Goal: Find specific page/section

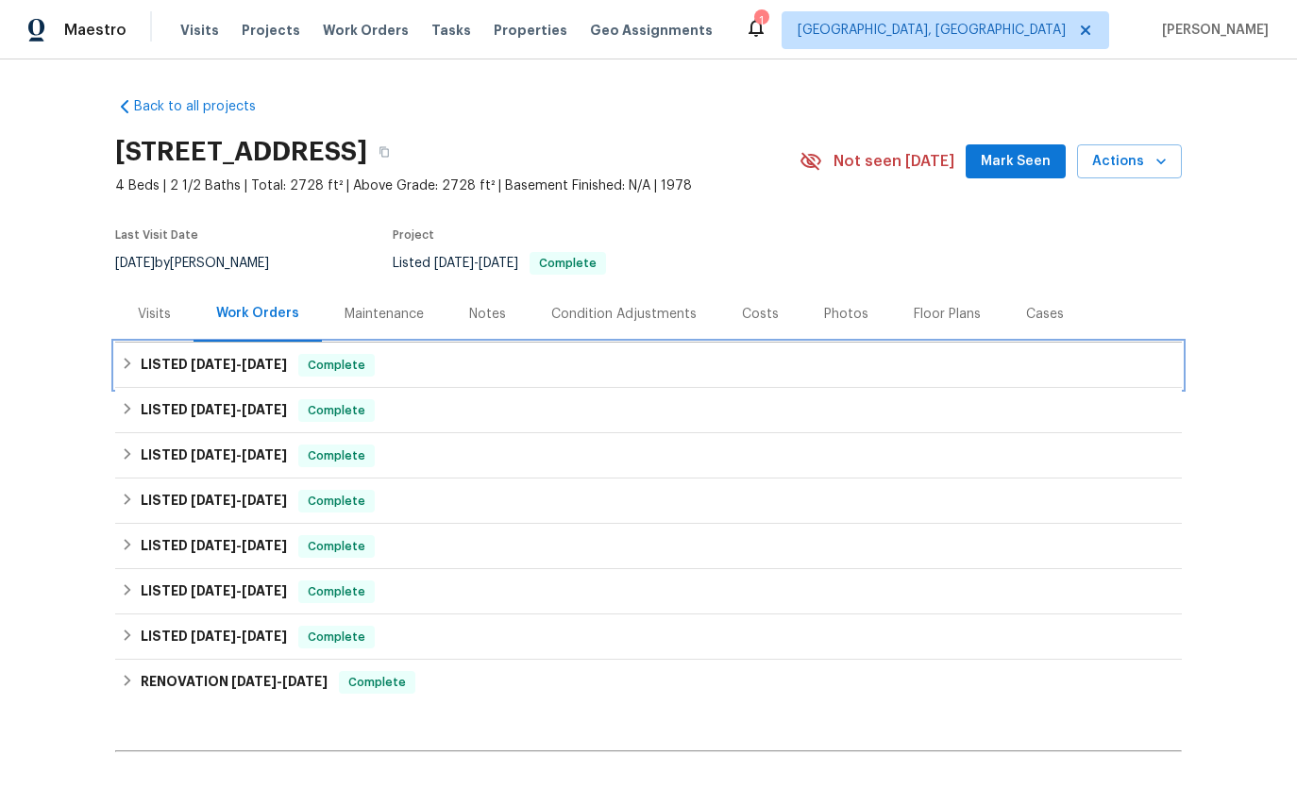
click at [315, 350] on div "LISTED [DATE] - [DATE] Complete" at bounding box center [648, 365] width 1067 height 45
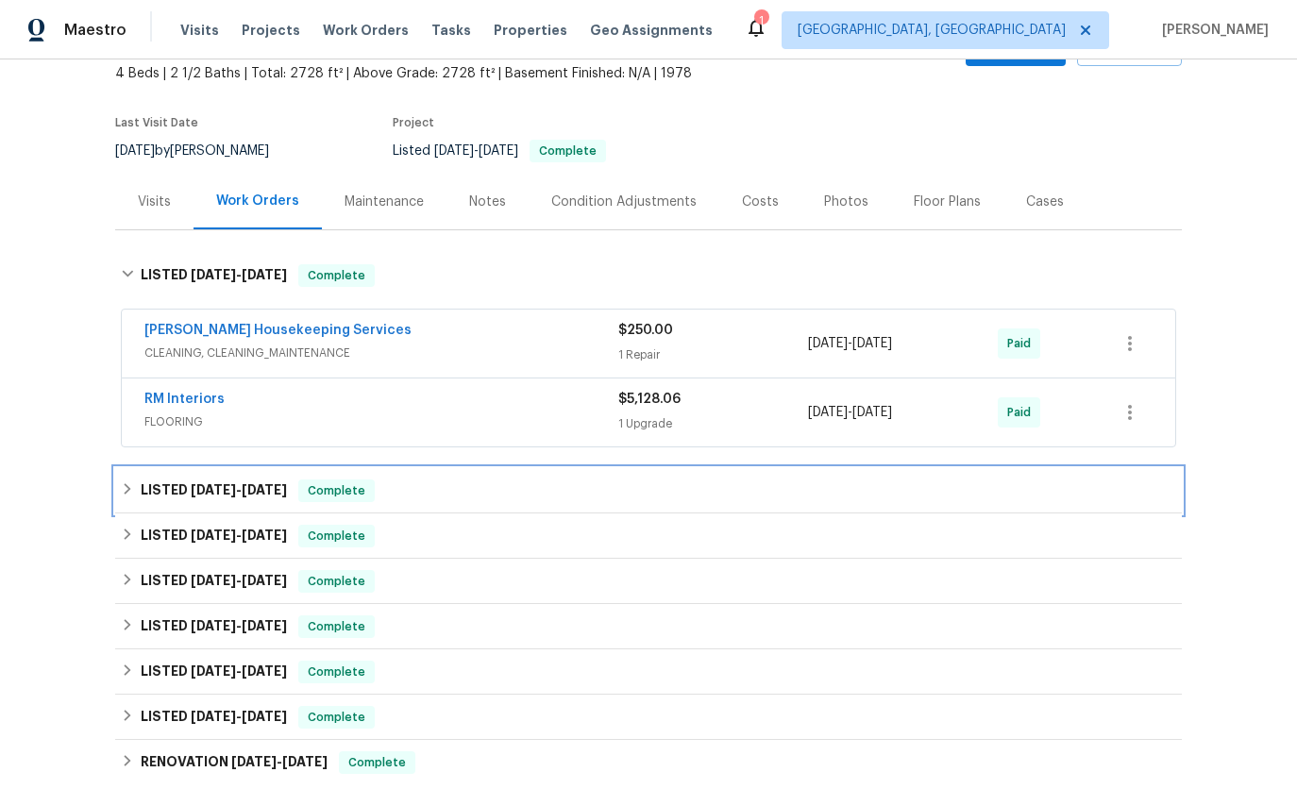
click at [217, 477] on div "LISTED [DATE] - [DATE] Complete" at bounding box center [648, 490] width 1067 height 45
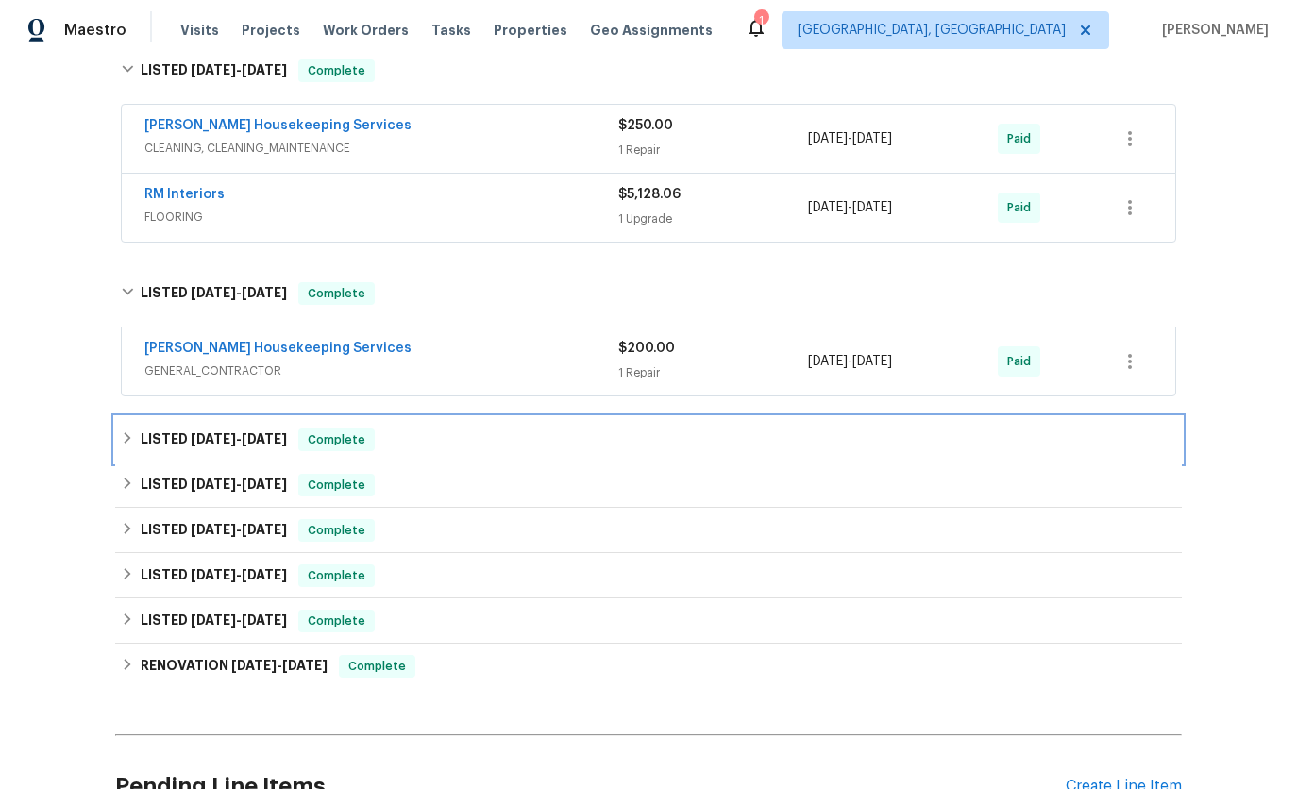
click at [268, 450] on h6 "LISTED [DATE] - [DATE]" at bounding box center [214, 440] width 146 height 23
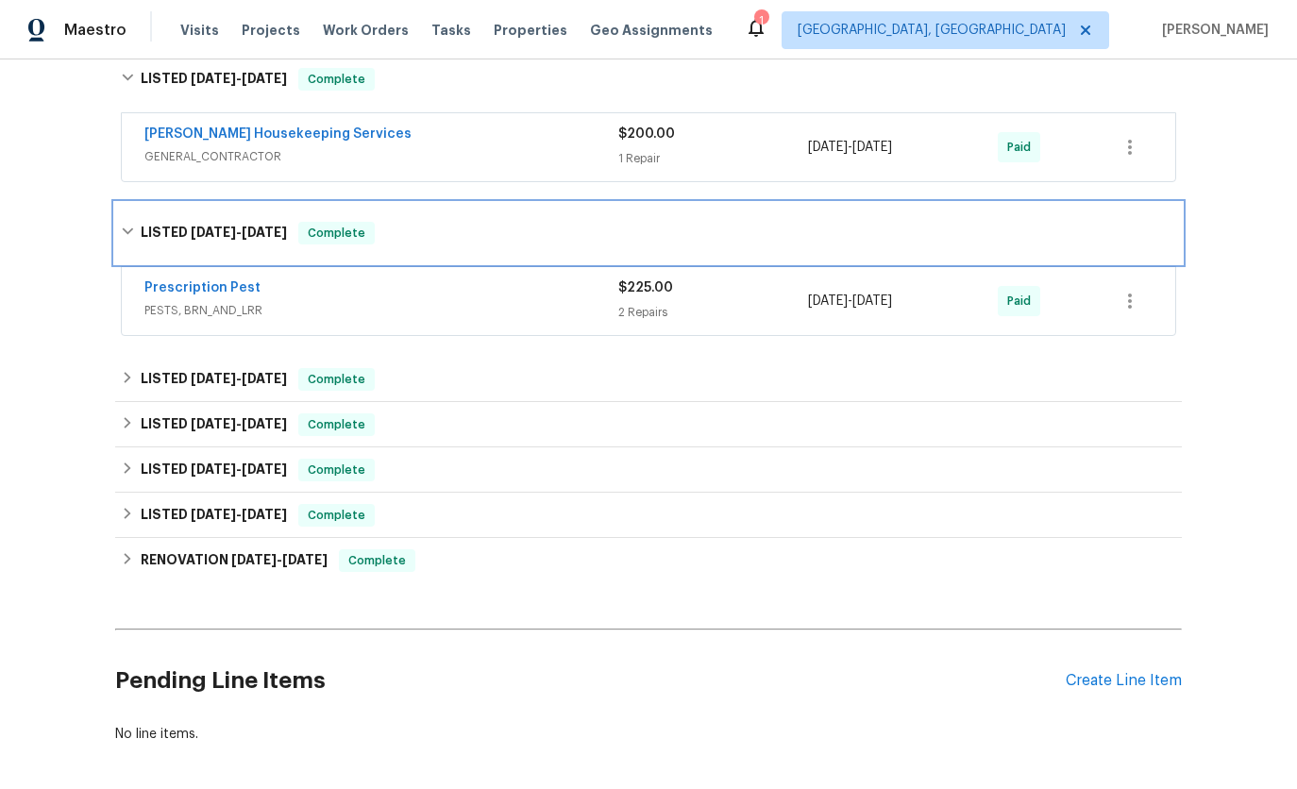
scroll to position [534, 0]
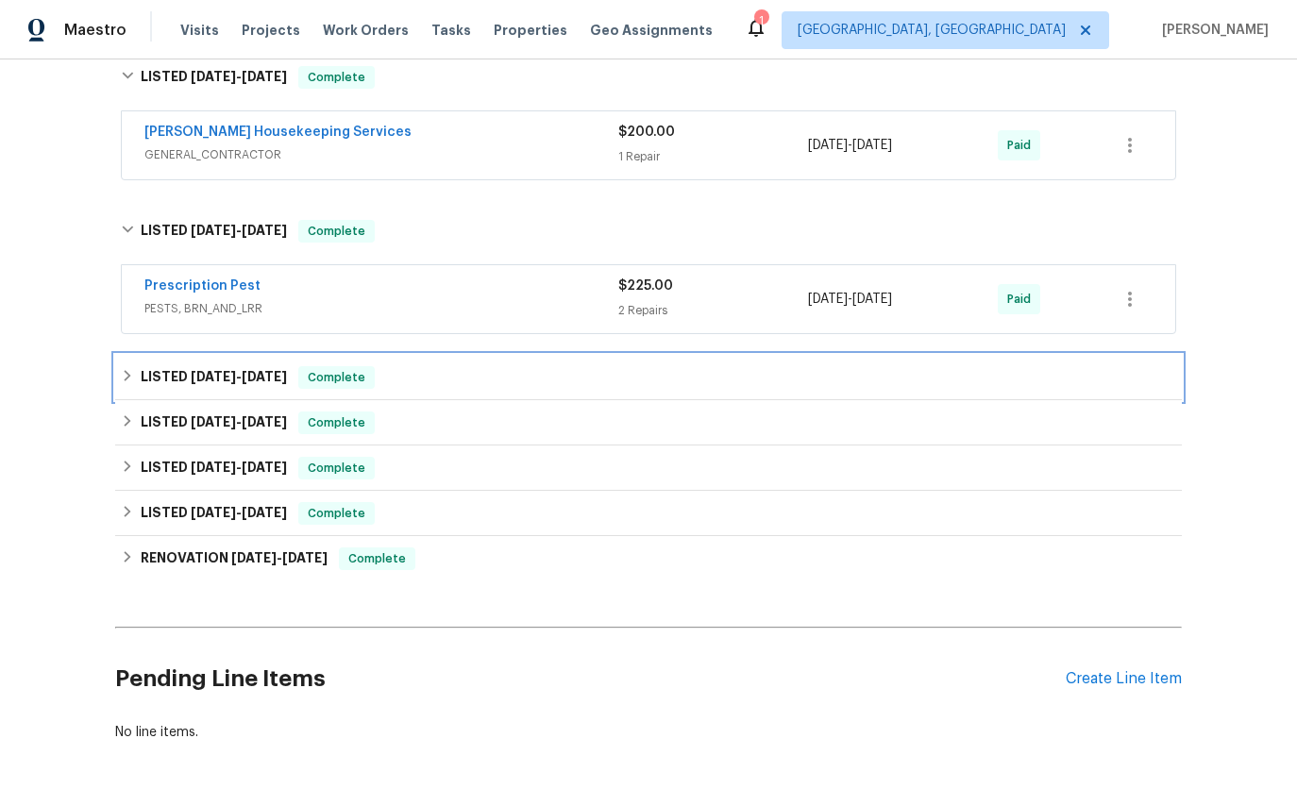
click at [232, 383] on h6 "LISTED [DATE] - [DATE]" at bounding box center [214, 377] width 146 height 23
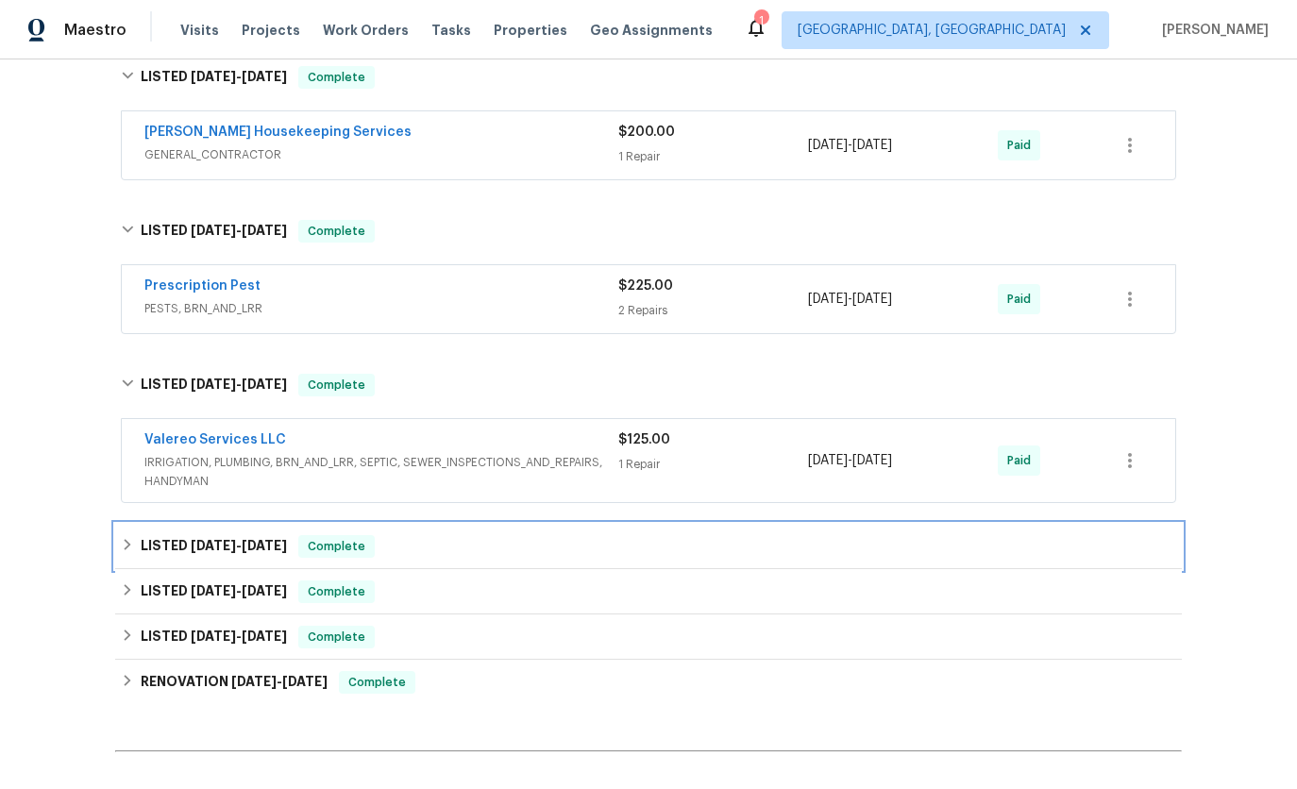
click at [261, 547] on span "[DATE]" at bounding box center [264, 545] width 45 height 13
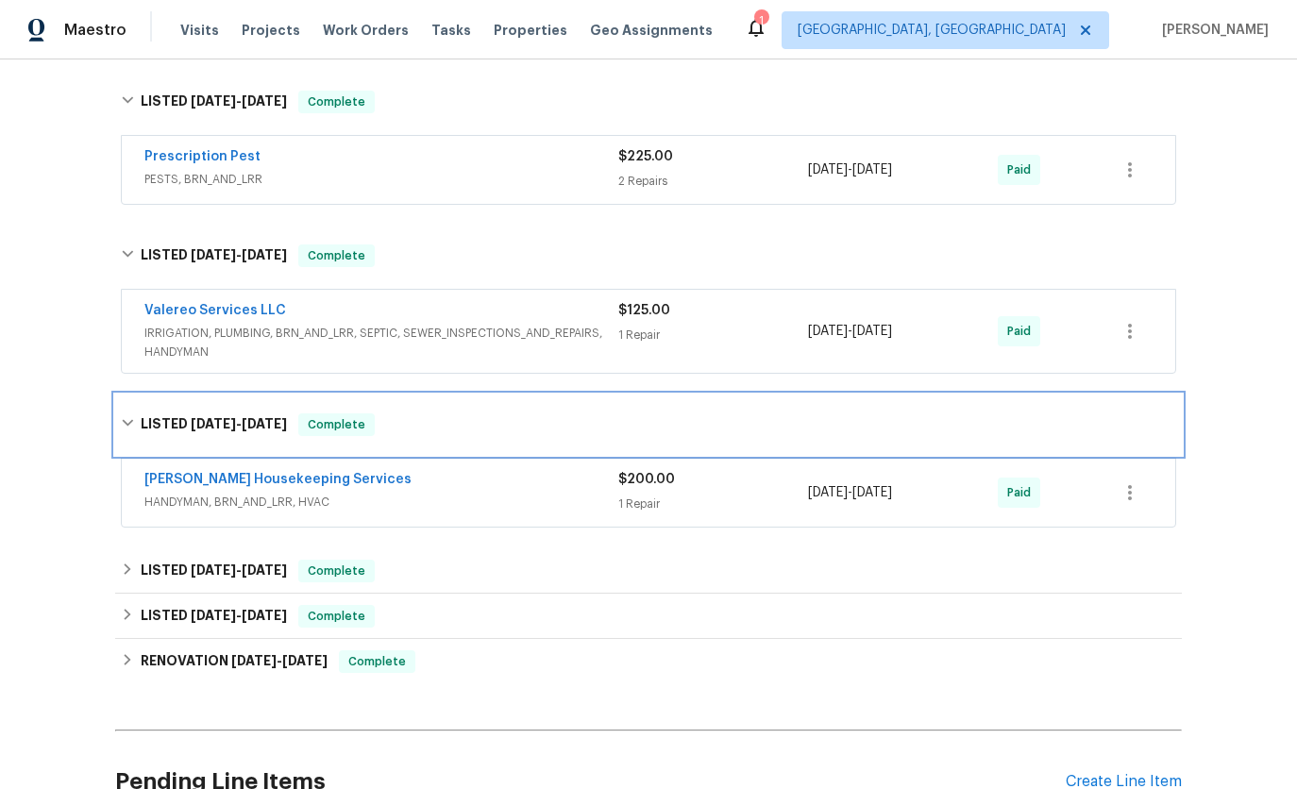
scroll to position [693, 0]
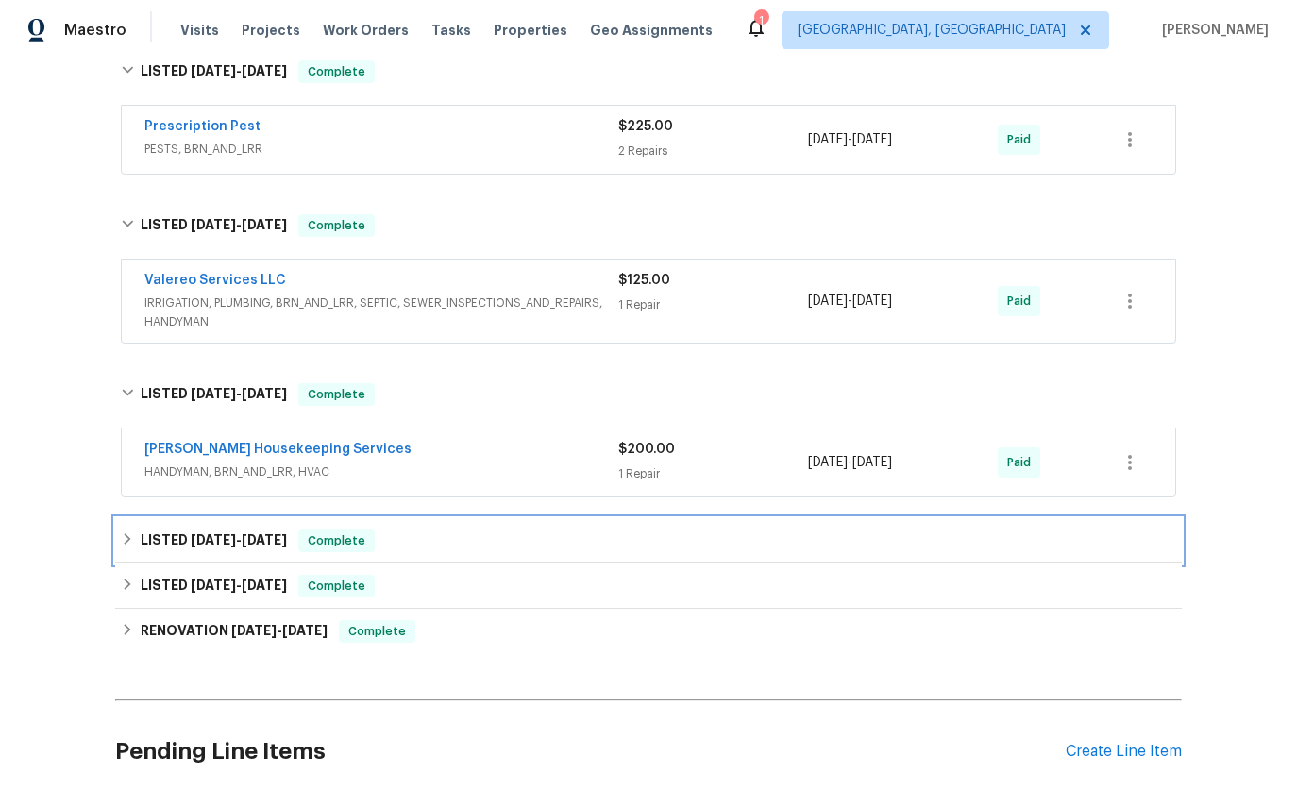
click at [246, 540] on span "[DATE]" at bounding box center [264, 540] width 45 height 13
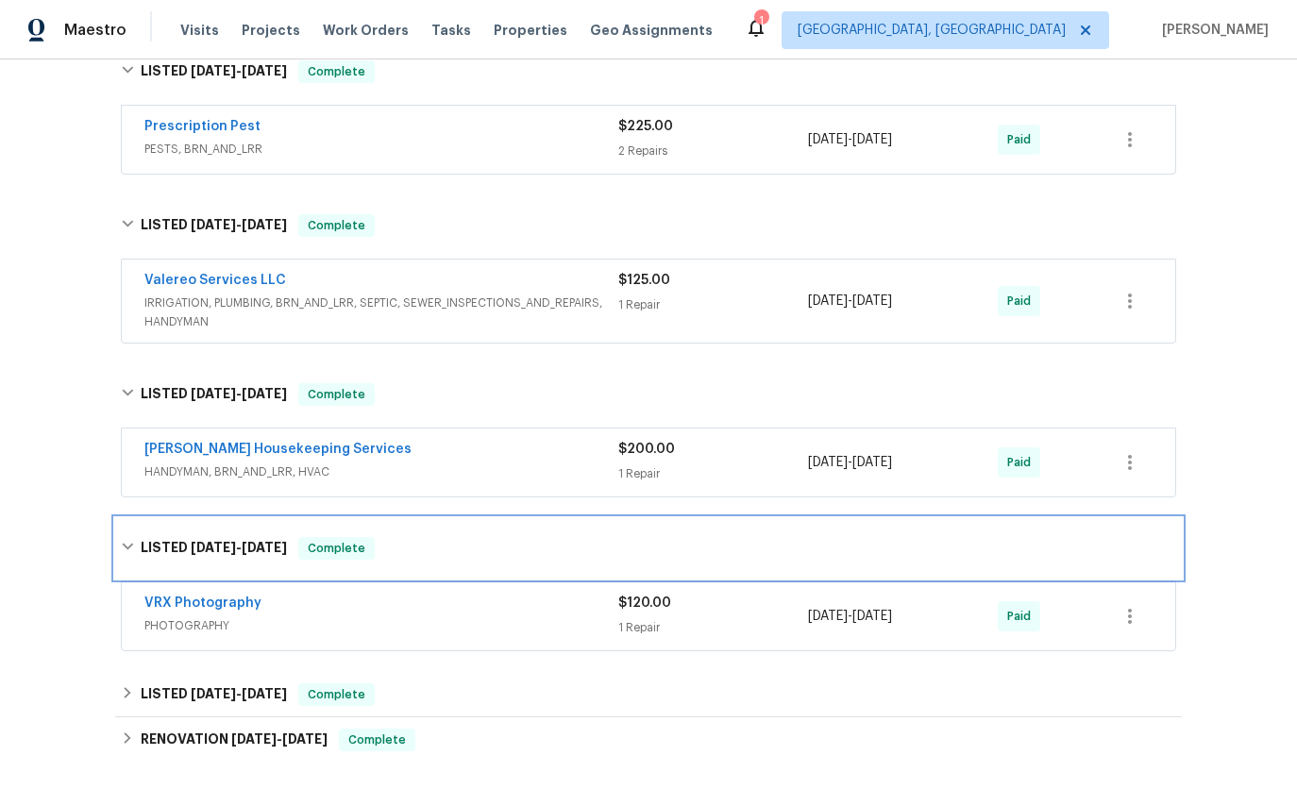
scroll to position [956, 0]
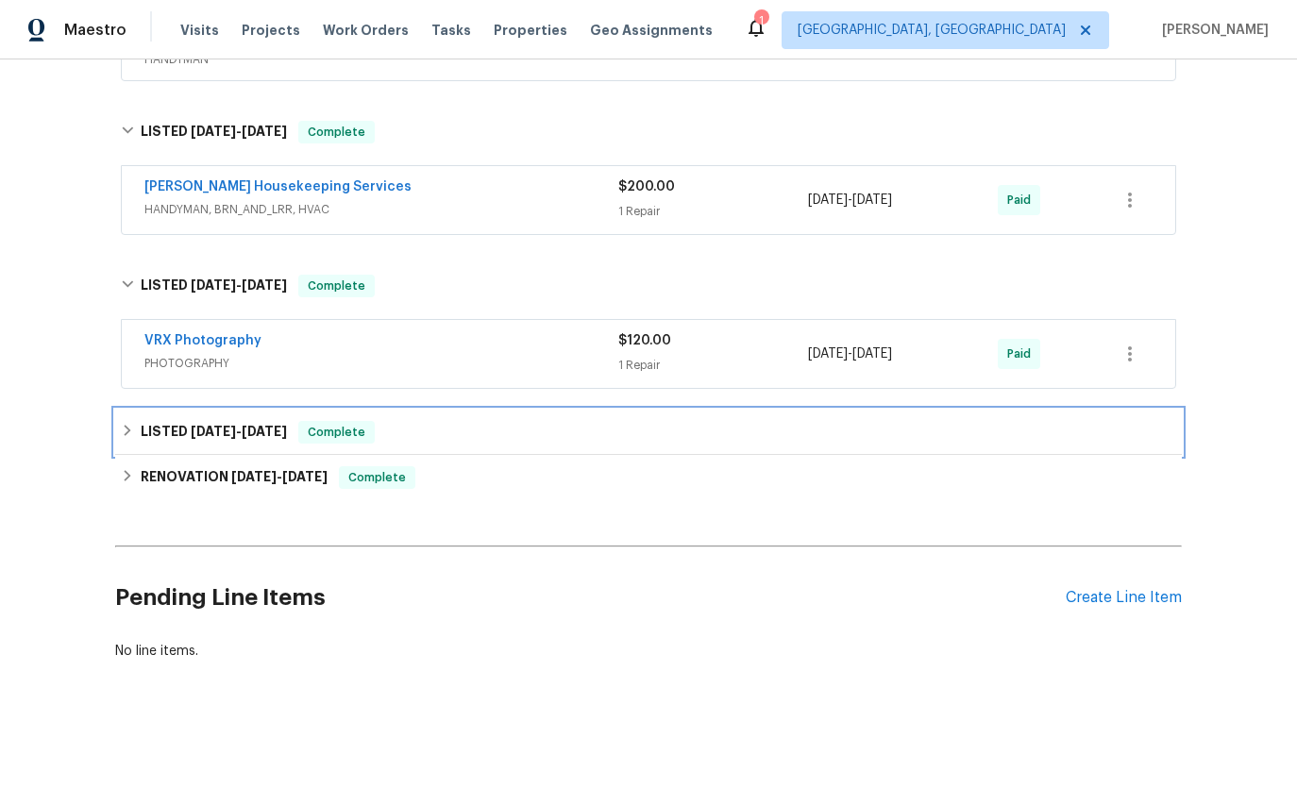
click at [280, 430] on span "[DATE]" at bounding box center [264, 431] width 45 height 13
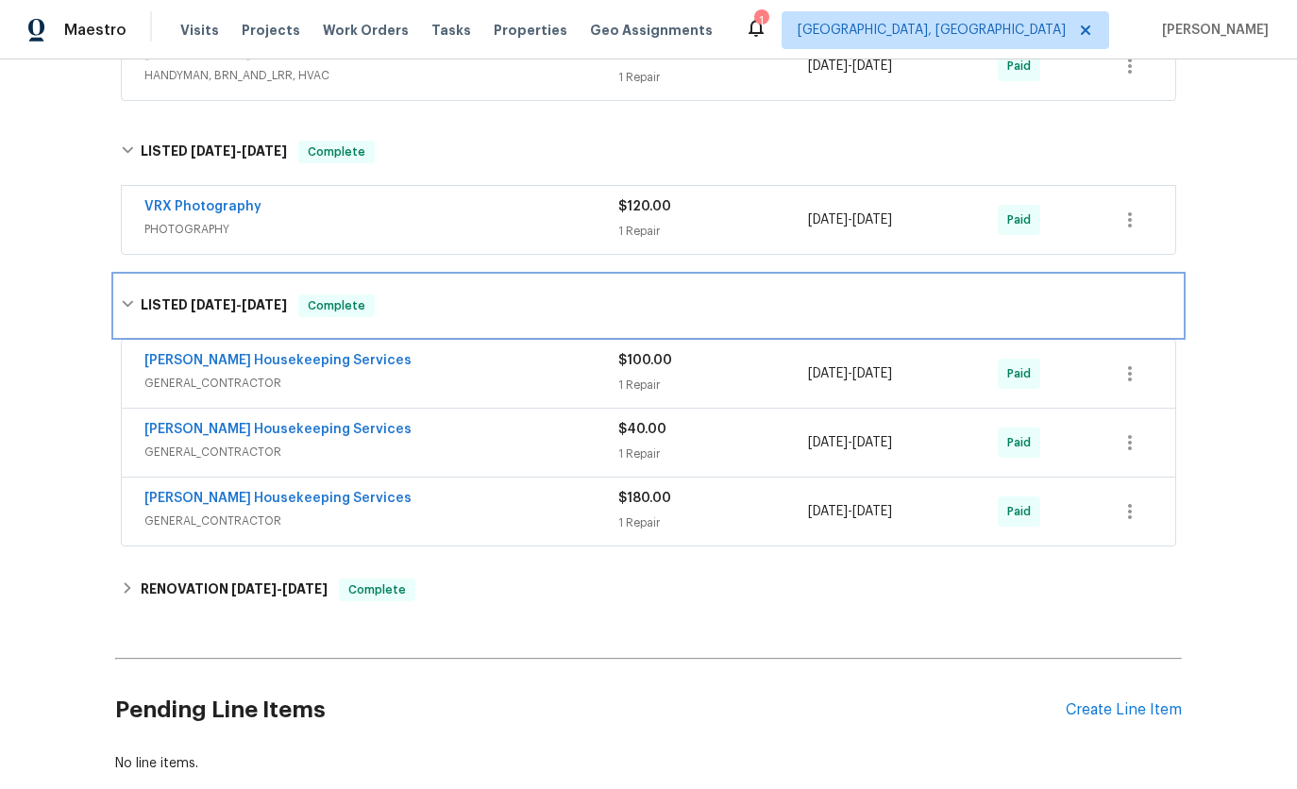
scroll to position [1202, 0]
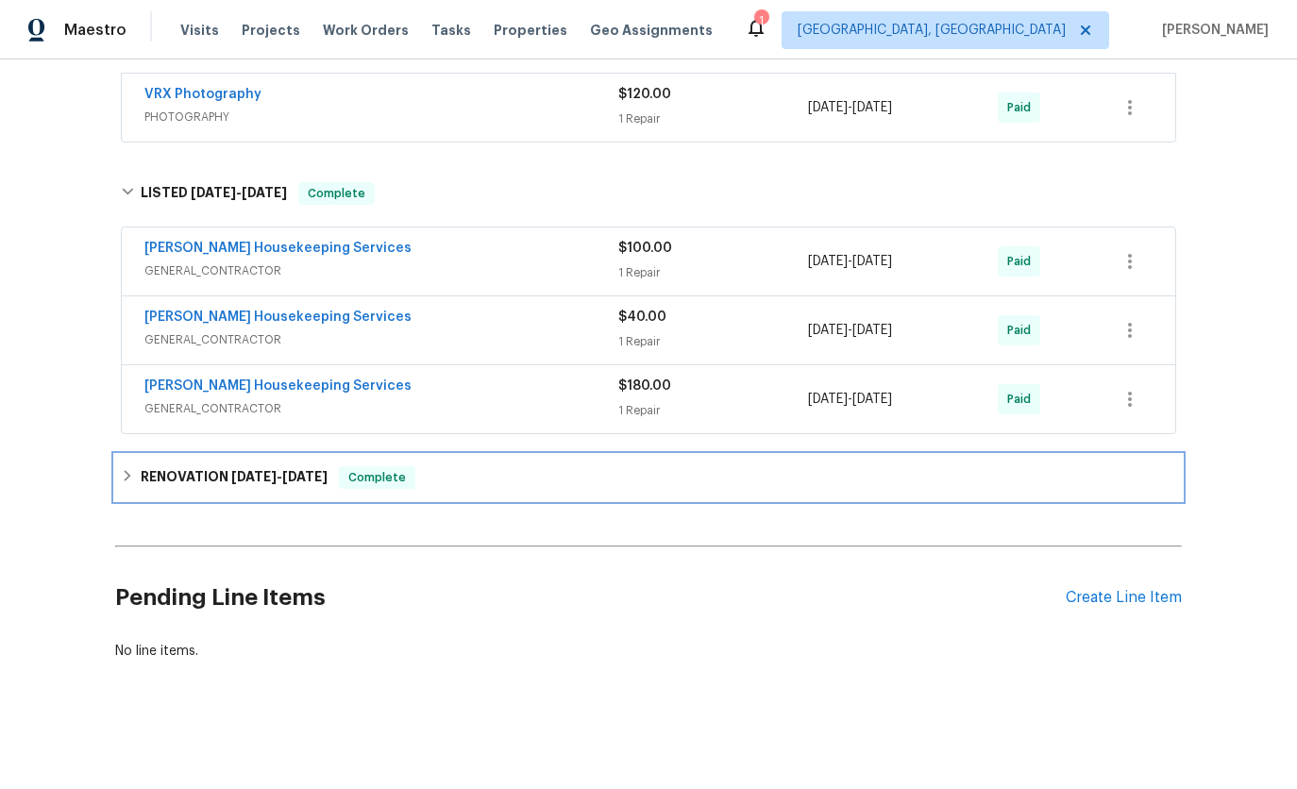
click at [263, 480] on span "[DATE]" at bounding box center [253, 476] width 45 height 13
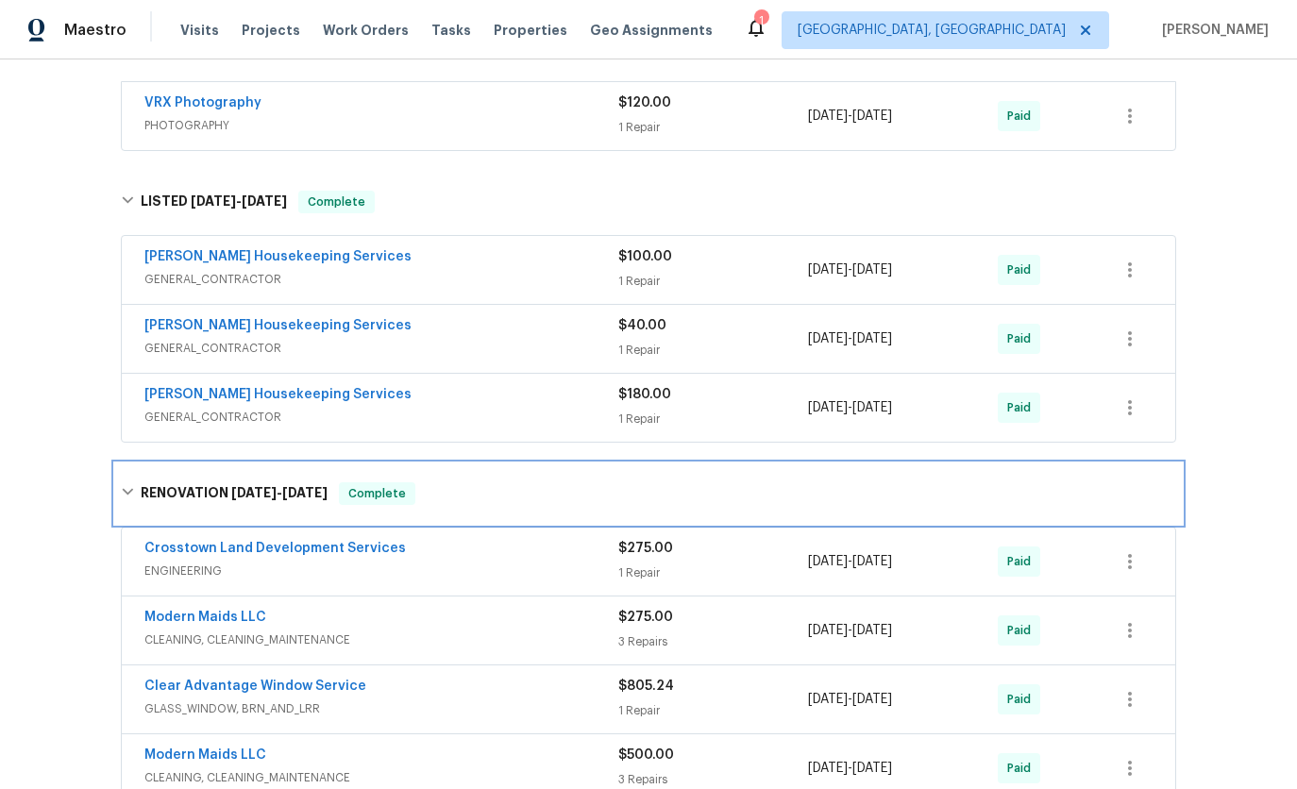
scroll to position [1195, 0]
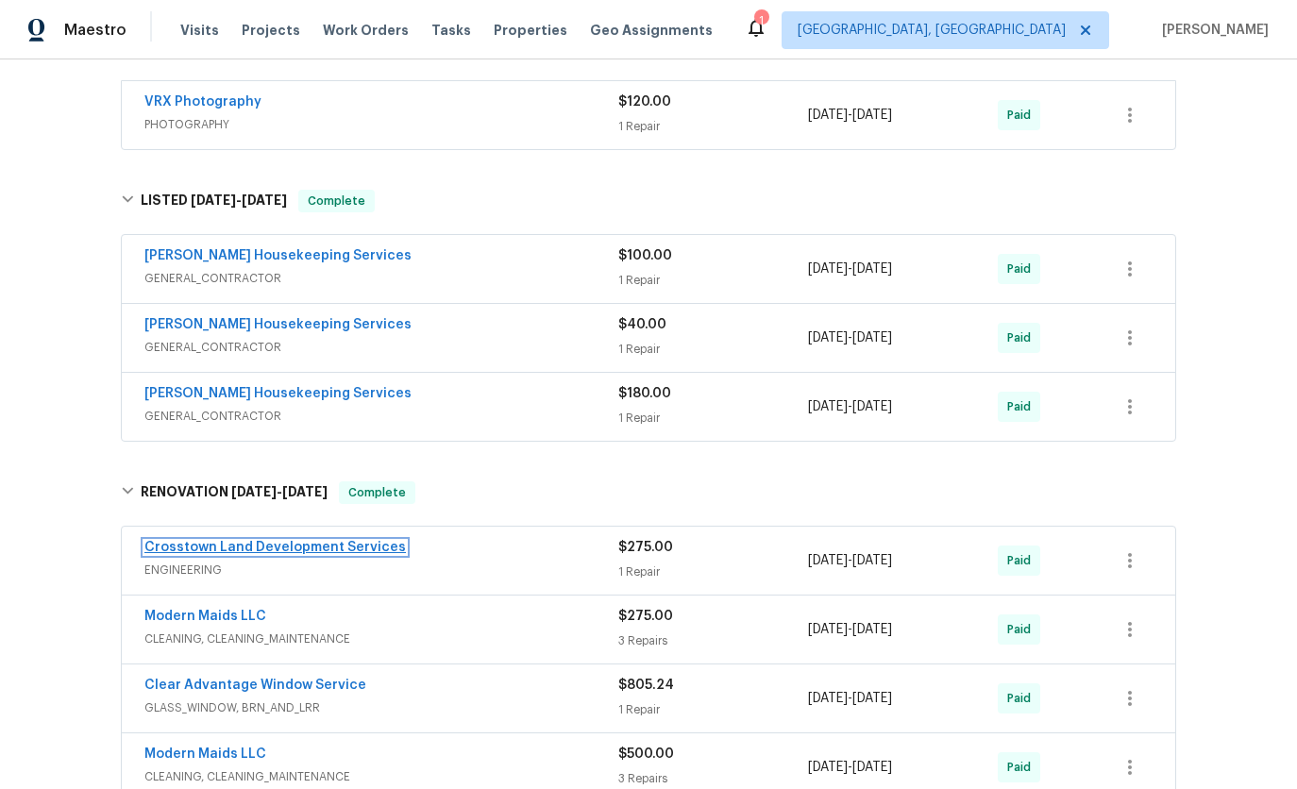
click at [251, 551] on link "Crosstown Land Development Services" at bounding box center [275, 547] width 262 height 13
